Goal: Task Accomplishment & Management: Manage account settings

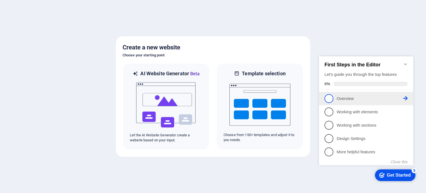
click at [373, 99] on p "Overview - incomplete" at bounding box center [370, 99] width 67 height 6
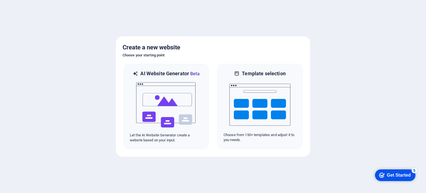
click at [390, 173] on div "Get Started" at bounding box center [399, 174] width 24 height 5
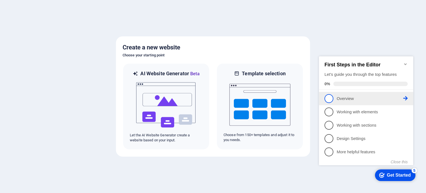
click at [408, 98] on li "1 Overview - incomplete" at bounding box center [366, 98] width 94 height 13
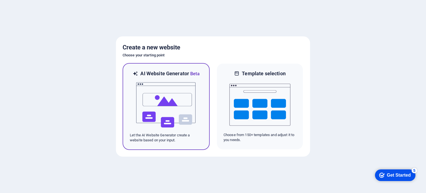
click at [175, 108] on img at bounding box center [166, 104] width 61 height 55
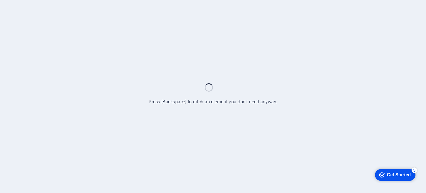
click at [415, 168] on div "5" at bounding box center [415, 170] width 6 height 6
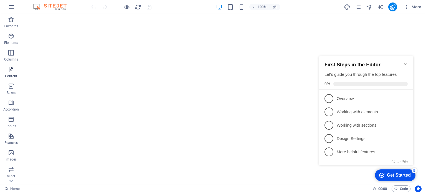
click at [9, 70] on icon "button" at bounding box center [11, 69] width 7 height 7
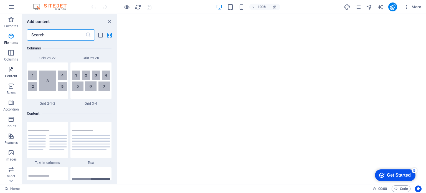
scroll to position [970, 0]
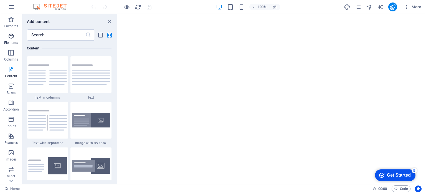
click at [12, 38] on icon "button" at bounding box center [11, 36] width 7 height 7
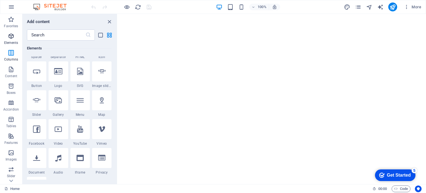
scroll to position [59, 0]
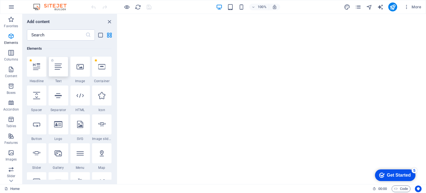
click at [59, 74] on div at bounding box center [58, 67] width 19 height 20
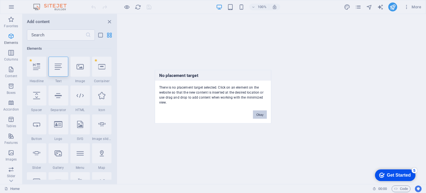
click at [256, 113] on button "Okay" at bounding box center [260, 114] width 14 height 8
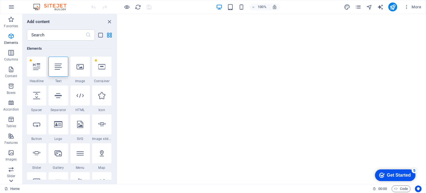
click at [10, 182] on icon at bounding box center [11, 181] width 8 height 8
click at [10, 182] on span "Collections" at bounding box center [11, 176] width 22 height 13
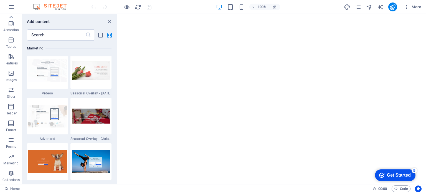
scroll to position [5077, 0]
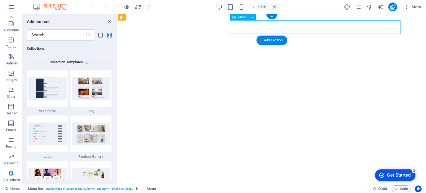
select select
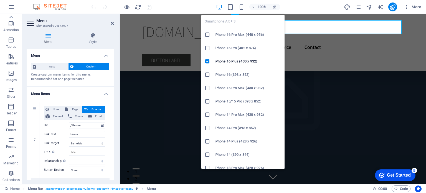
scroll to position [8081, 0]
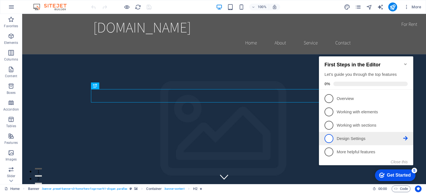
click at [359, 136] on p "Design Settings - incomplete" at bounding box center [370, 139] width 67 height 6
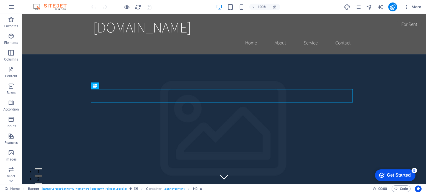
click at [385, 173] on div "checkmark Get Started 5" at bounding box center [395, 175] width 32 height 6
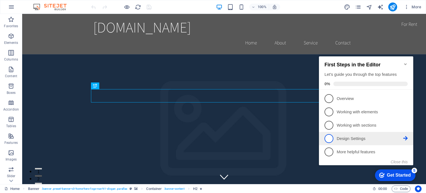
click at [404, 138] on icon at bounding box center [405, 138] width 4 height 4
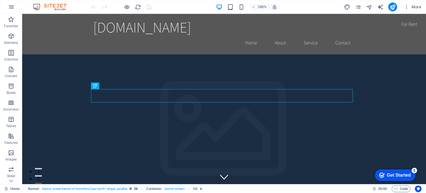
click at [386, 171] on div "checkmark Get Started 5" at bounding box center [395, 175] width 40 height 12
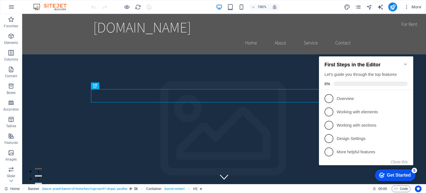
click at [404, 62] on icon "Minimize checklist" at bounding box center [405, 64] width 4 height 4
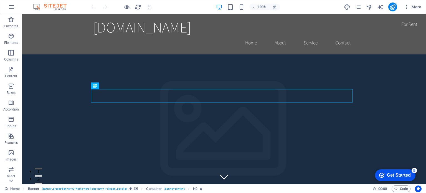
click at [378, 171] on div "checkmark Get Started 5" at bounding box center [395, 175] width 40 height 12
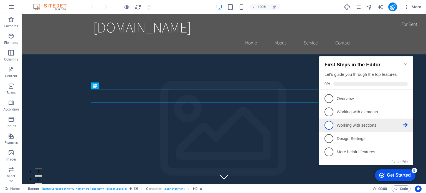
click at [344, 124] on p "Working with sections - incomplete" at bounding box center [370, 125] width 67 height 6
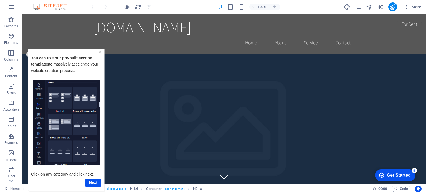
click at [82, 116] on img "Tooltip" at bounding box center [66, 122] width 67 height 85
click at [97, 180] on link "Next" at bounding box center [93, 182] width 16 height 8
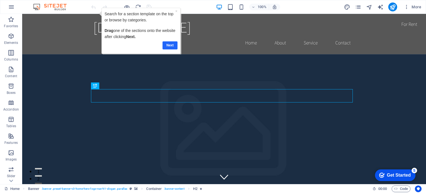
click at [175, 43] on link "Next" at bounding box center [170, 45] width 15 height 8
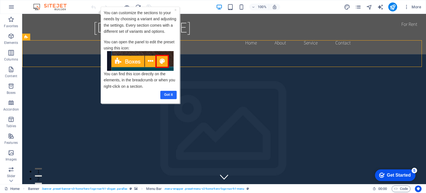
click at [172, 96] on link "Got it" at bounding box center [168, 94] width 16 height 8
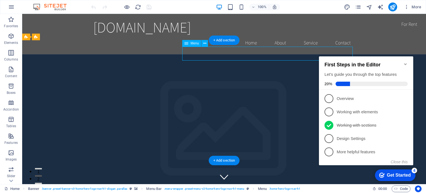
click at [216, 42] on div "+ Add section" at bounding box center [224, 39] width 31 height 9
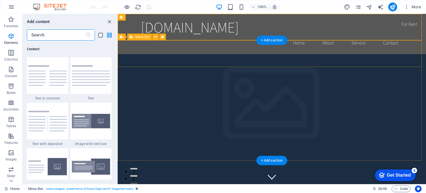
scroll to position [970, 0]
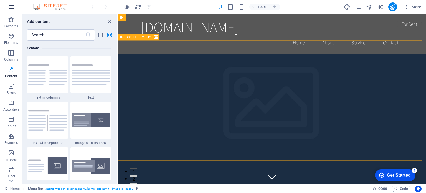
click at [10, 6] on icon "button" at bounding box center [11, 7] width 7 height 7
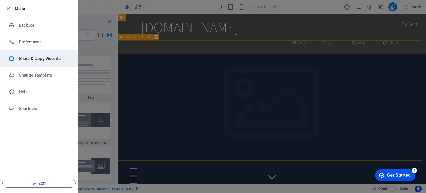
click at [56, 59] on h6 "Share & Copy Website" at bounding box center [44, 58] width 51 height 7
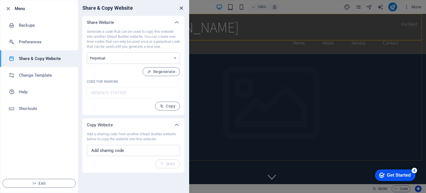
click at [182, 6] on icon "close" at bounding box center [181, 8] width 6 height 6
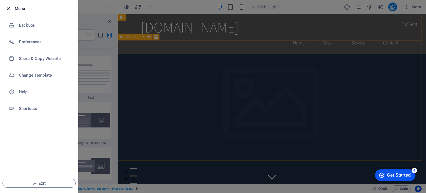
click at [6, 7] on icon "button" at bounding box center [8, 9] width 6 height 6
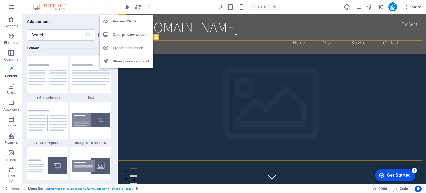
click at [143, 36] on h6 "Open preview website" at bounding box center [131, 34] width 37 height 7
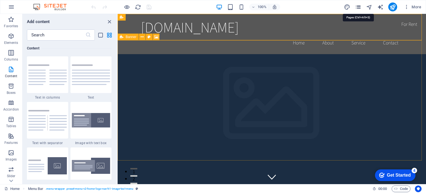
click at [361, 5] on icon "pages" at bounding box center [358, 7] width 6 height 6
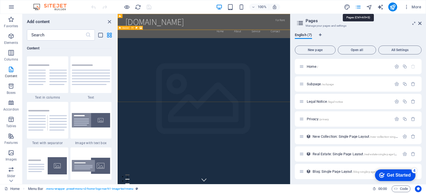
click at [361, 5] on icon "pages" at bounding box center [358, 7] width 6 height 6
click at [13, 4] on icon "button" at bounding box center [11, 7] width 7 height 7
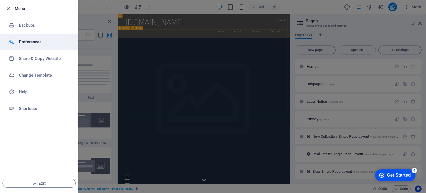
click at [25, 46] on li "Preferences" at bounding box center [39, 42] width 78 height 17
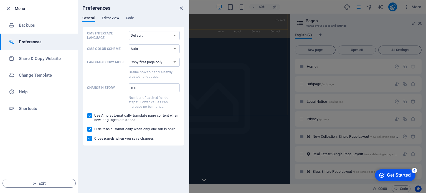
click at [109, 20] on span "Editor view" at bounding box center [110, 19] width 17 height 8
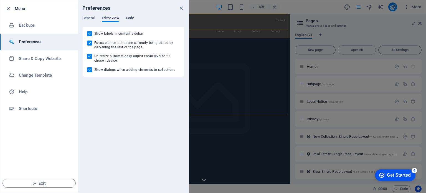
click at [133, 16] on span "Code" at bounding box center [130, 19] width 8 height 8
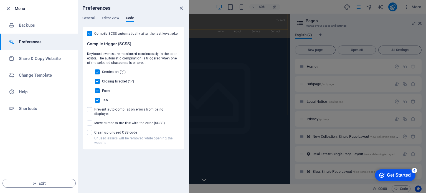
click at [340, 44] on div at bounding box center [213, 96] width 426 height 193
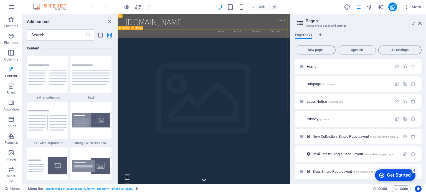
click at [423, 22] on aside "Pages Manage your pages and settings English (7) New page Open all All Settings…" at bounding box center [358, 99] width 136 height 170
click at [419, 22] on icon at bounding box center [419, 23] width 3 height 4
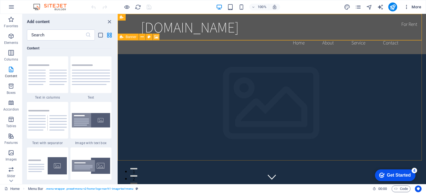
click at [406, 5] on icon "button" at bounding box center [407, 7] width 6 height 6
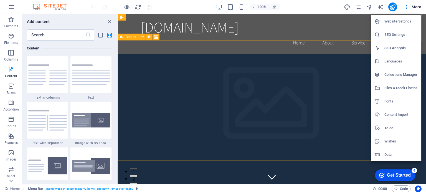
click at [385, 62] on h6 "Languages" at bounding box center [400, 61] width 33 height 7
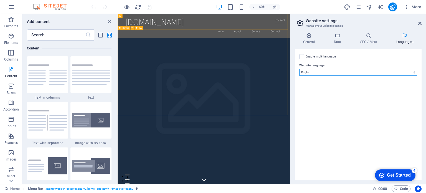
click at [340, 72] on select "Abkhazian Afar Afrikaans Akan Albanian Amharic Arabic Aragonese Armenian Assame…" at bounding box center [358, 72] width 118 height 7
select select "28"
click at [299, 69] on select "Abkhazian Afar Afrikaans Akan Albanian Amharic Arabic Aragonese Armenian Assame…" at bounding box center [358, 72] width 118 height 7
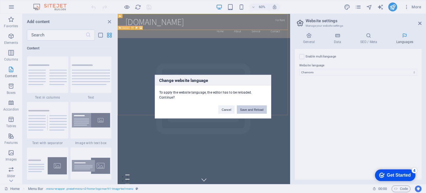
click at [252, 108] on button "Save and Reload" at bounding box center [252, 109] width 30 height 8
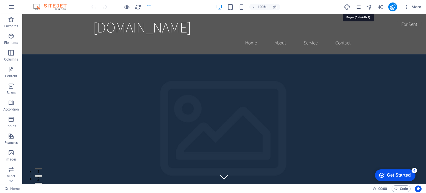
click at [360, 5] on icon "pages" at bounding box center [358, 7] width 6 height 6
